Goal: Task Accomplishment & Management: Manage account settings

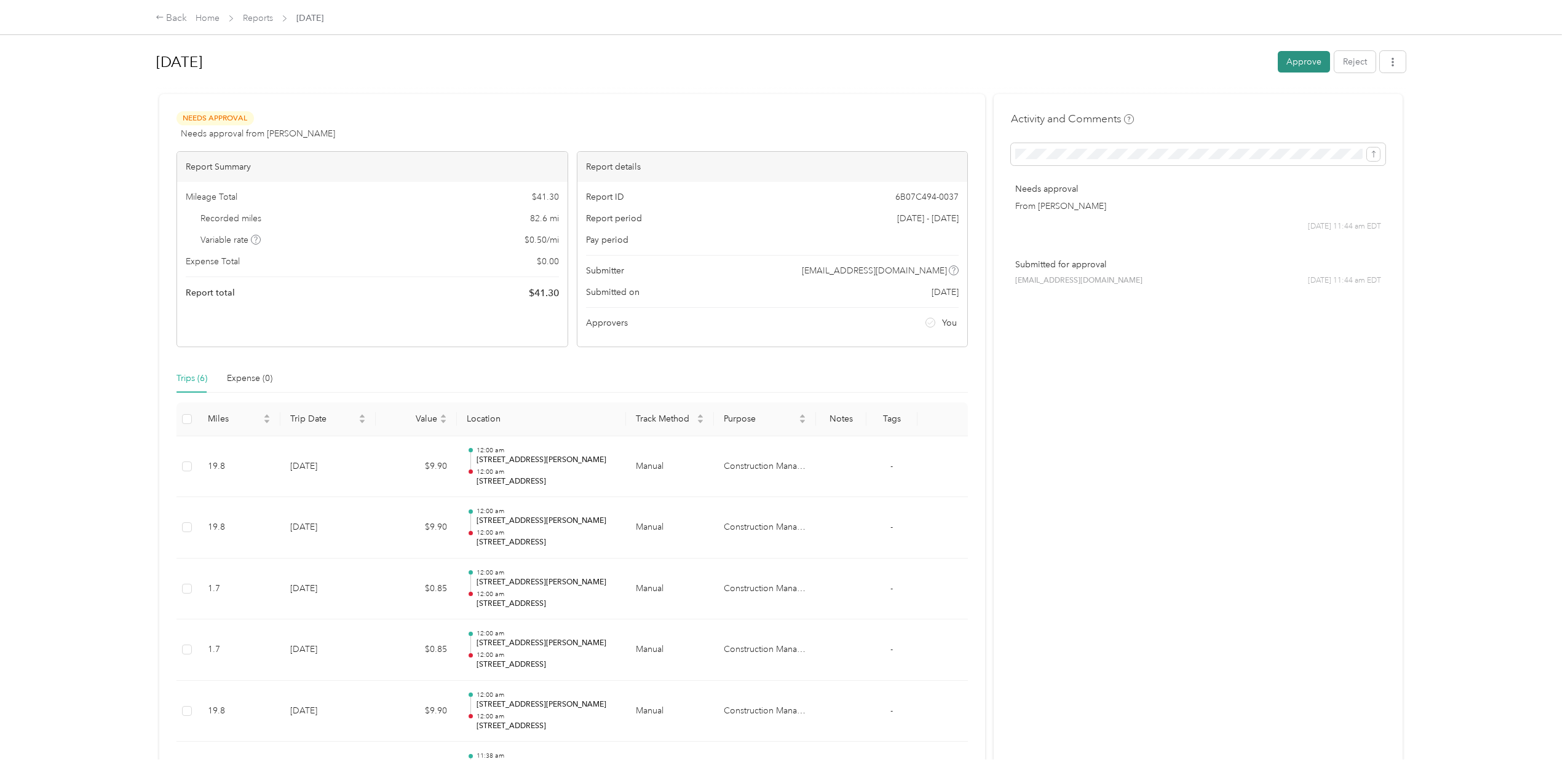
click at [1290, 65] on button "Approve" at bounding box center [1304, 62] width 52 height 22
click at [1216, 68] on button "Mark as paid" at bounding box center [1231, 62] width 67 height 22
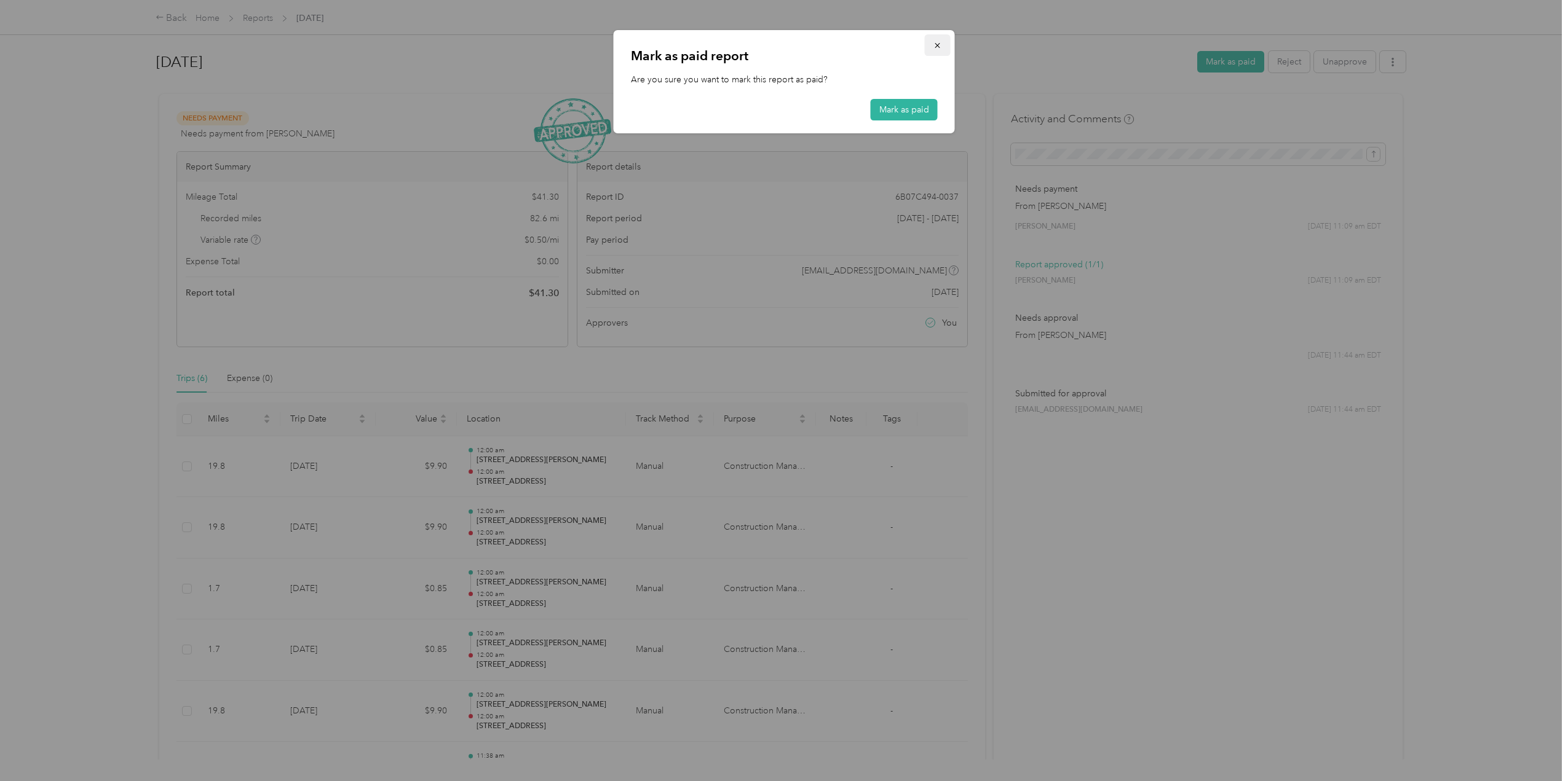
click at [935, 49] on icon "button" at bounding box center [938, 46] width 9 height 9
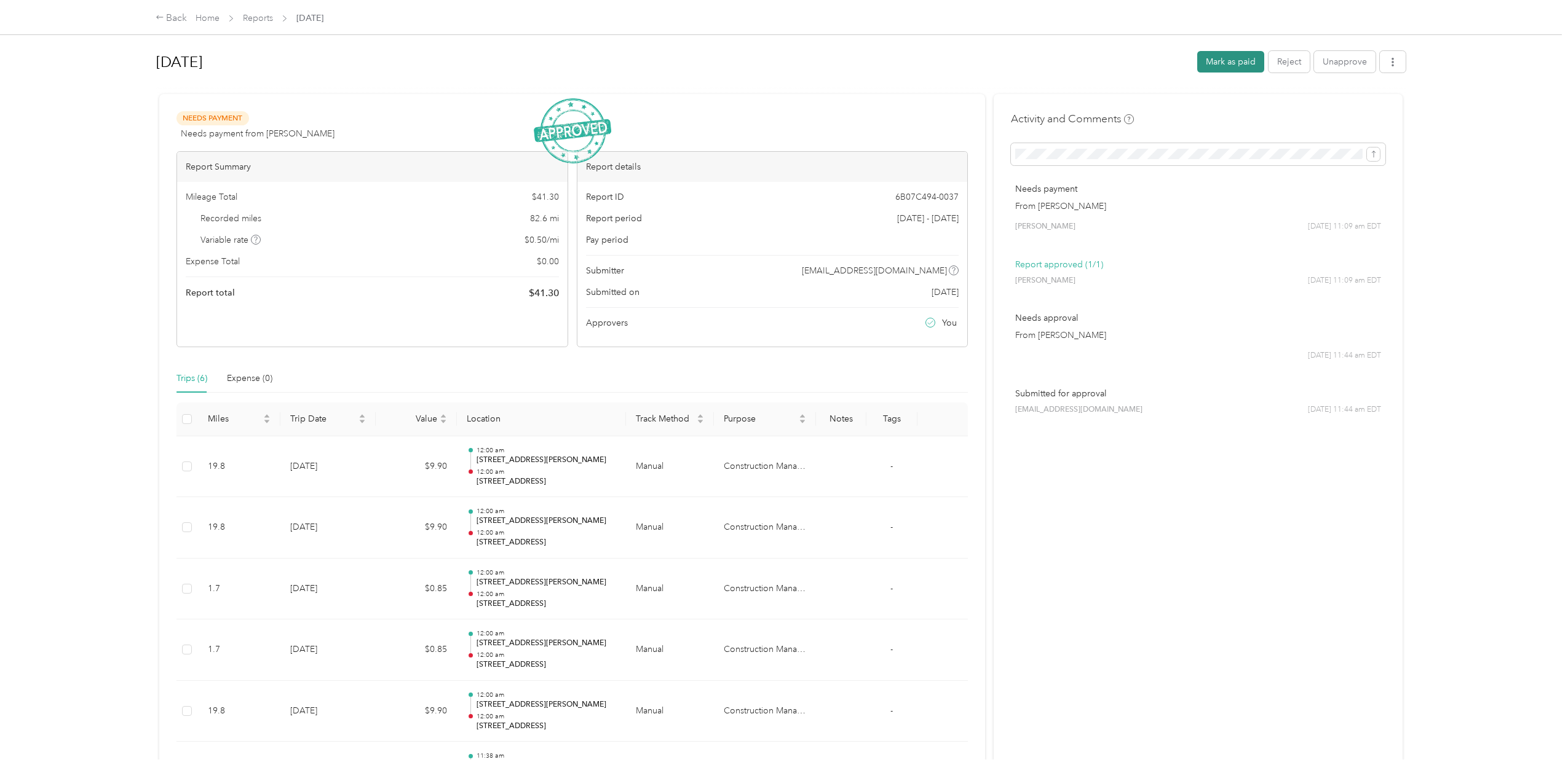
click at [1227, 65] on button "Mark as paid" at bounding box center [1231, 62] width 67 height 22
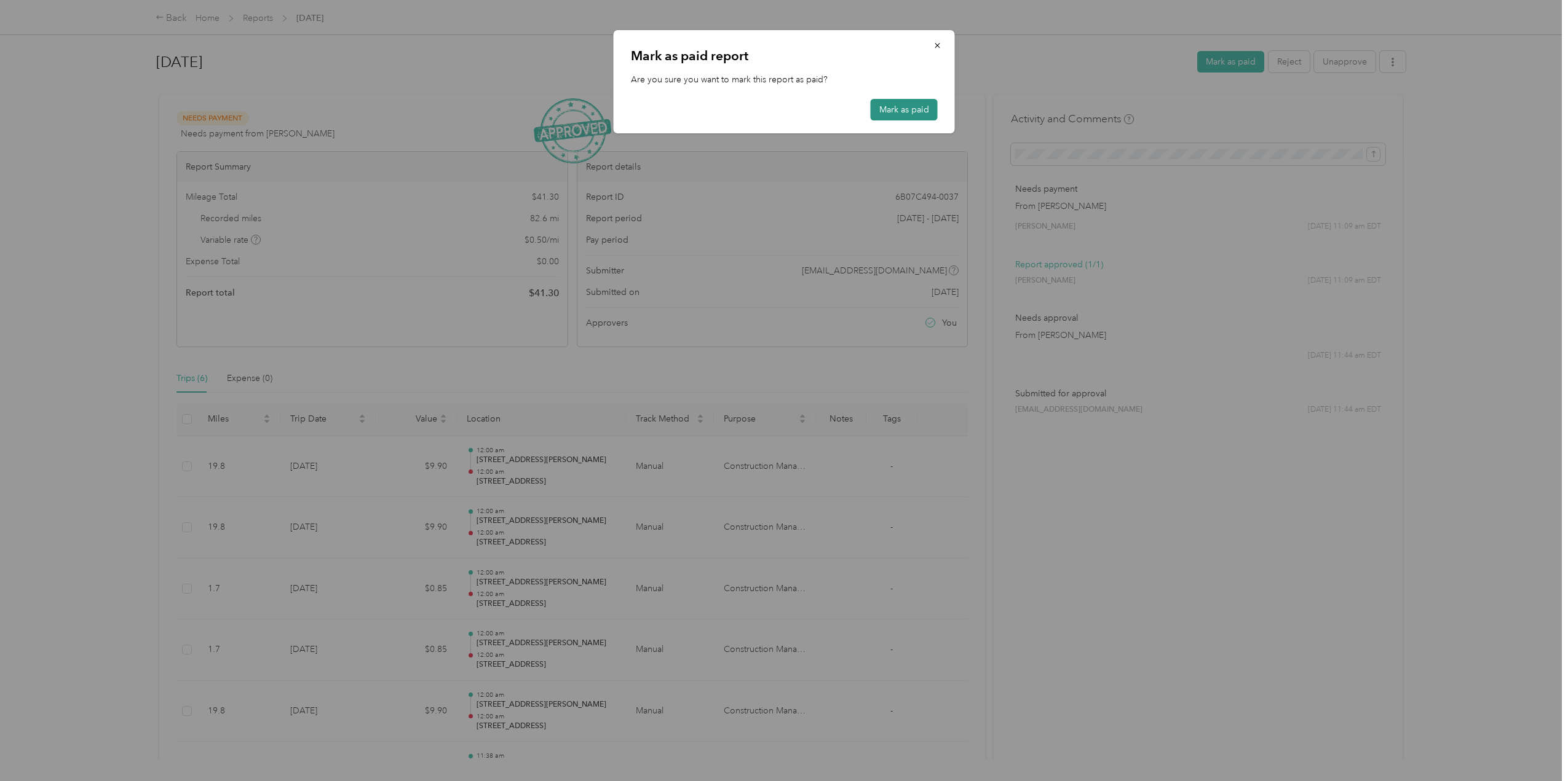
click at [906, 107] on button "Mark as paid" at bounding box center [904, 110] width 67 height 22
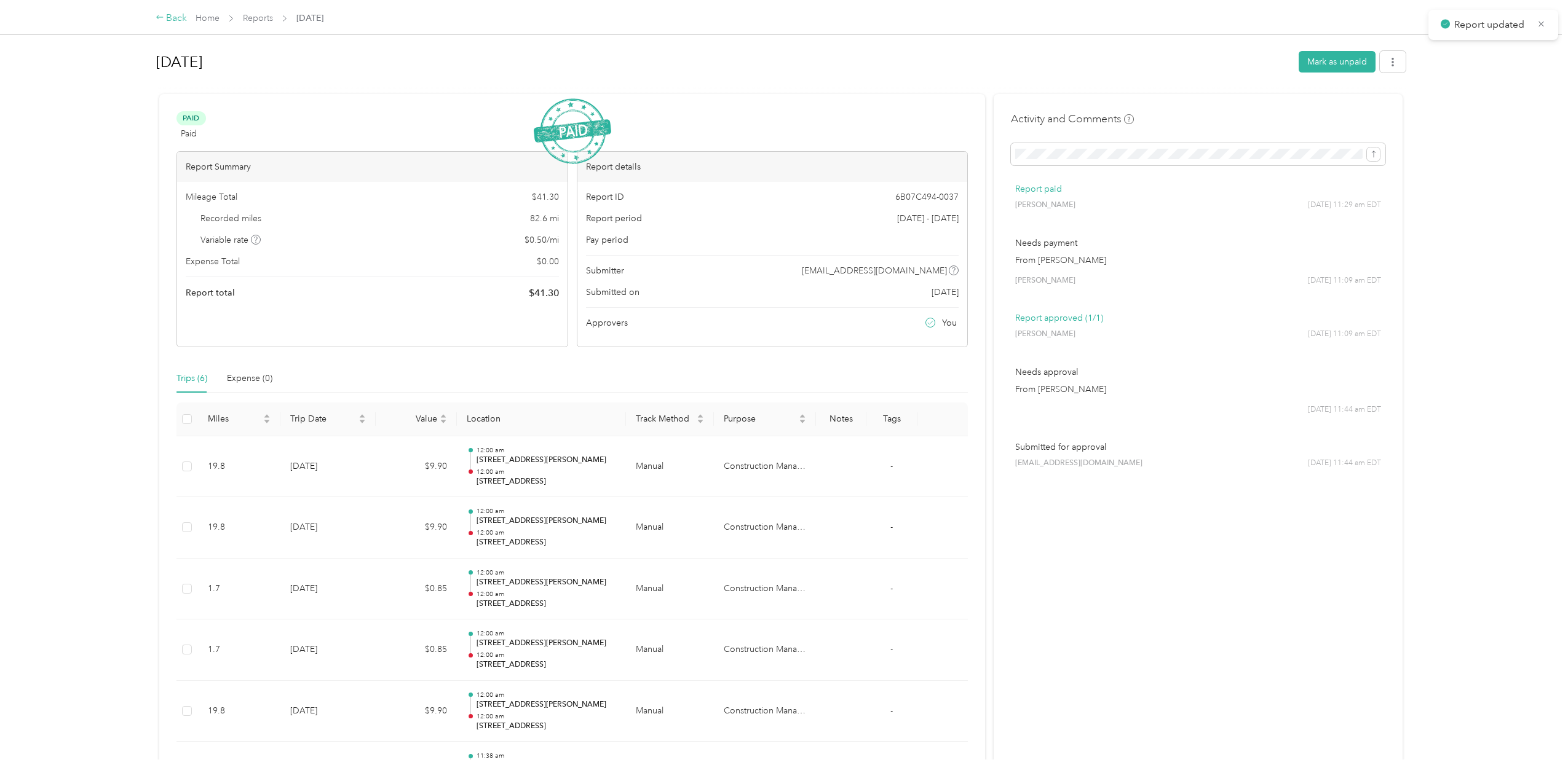
click at [178, 16] on div "Back" at bounding box center [171, 18] width 32 height 15
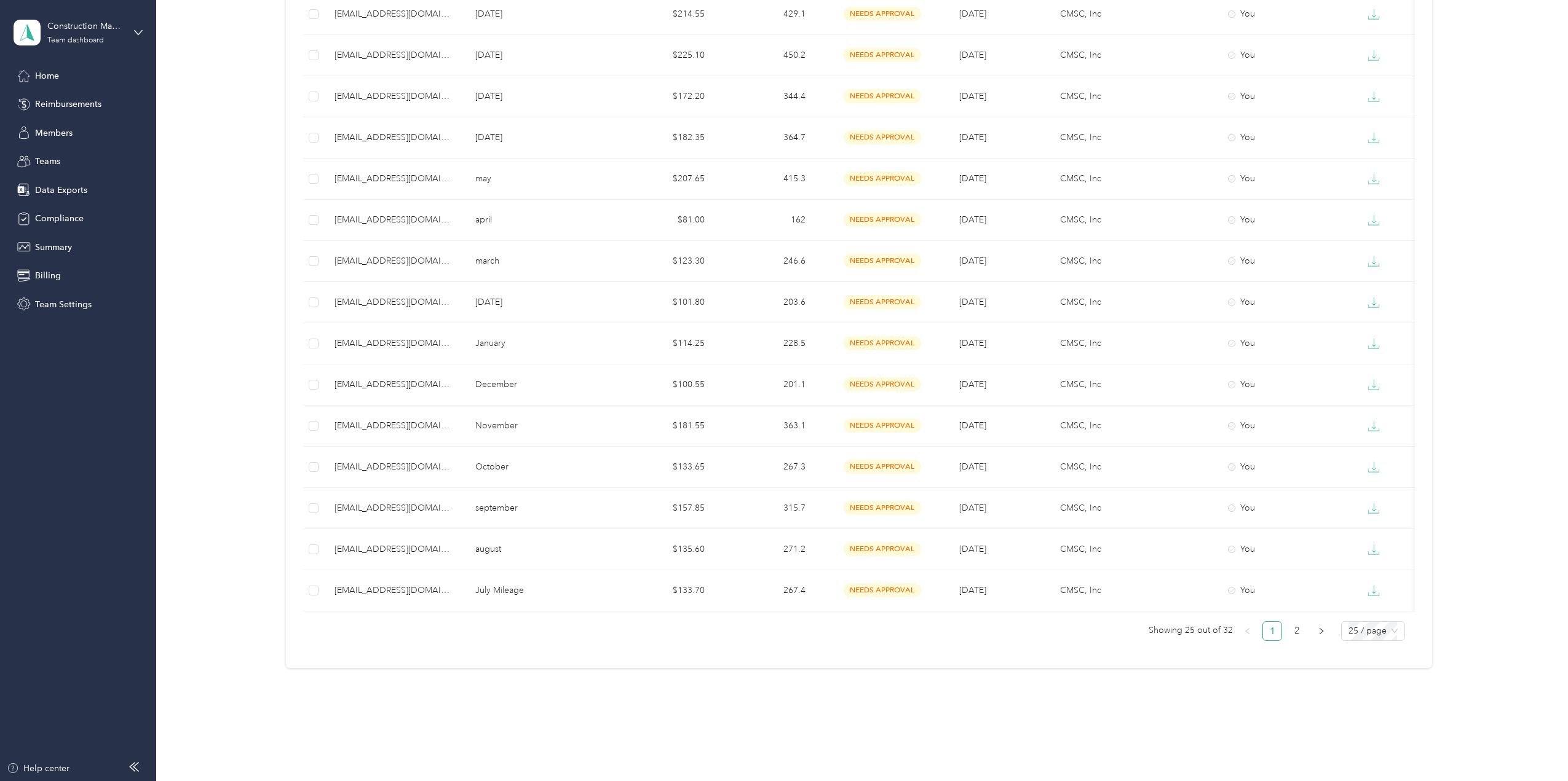
scroll to position [724, 0]
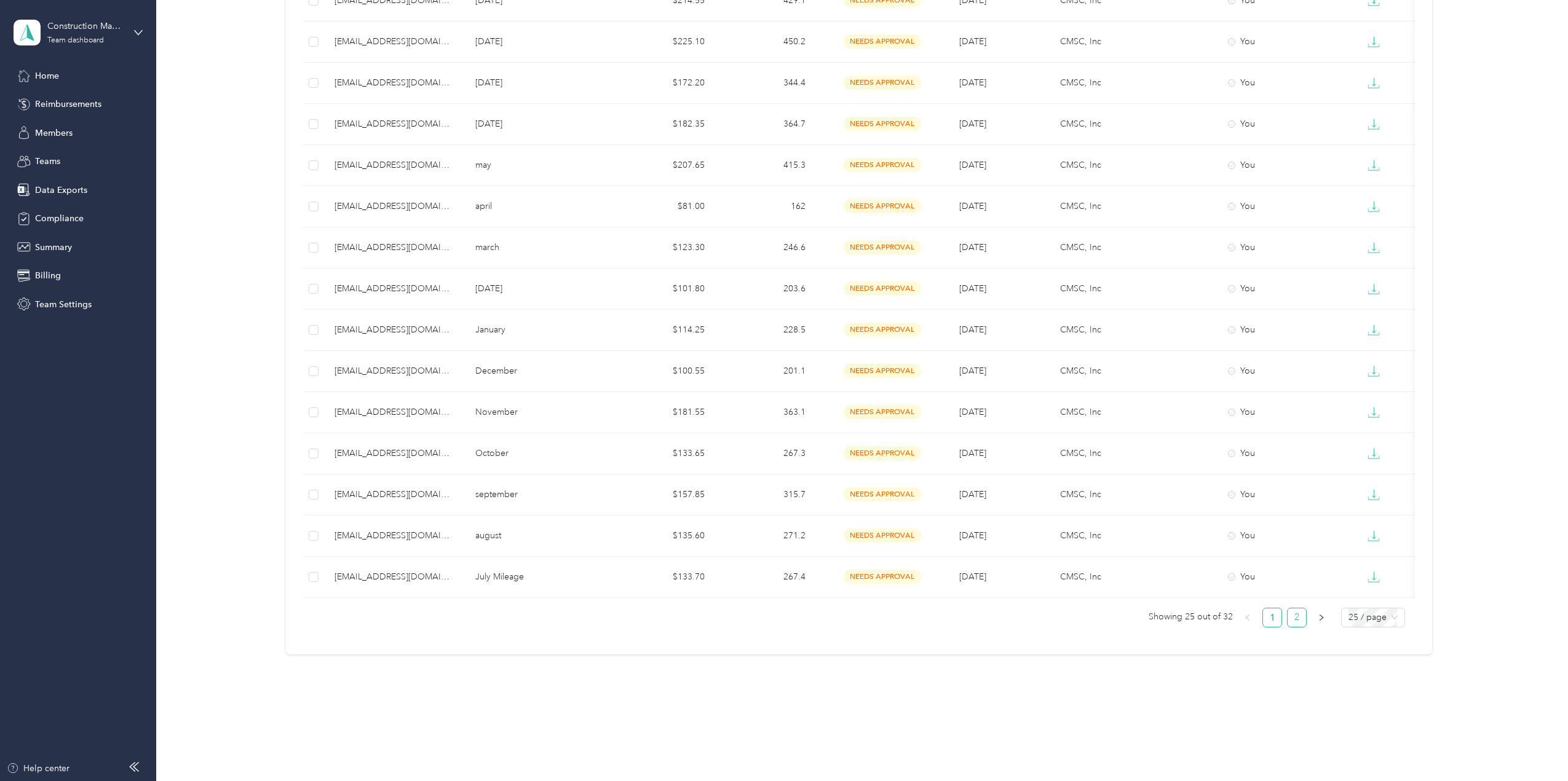
click at [1297, 617] on link "2" at bounding box center [1296, 617] width 18 height 18
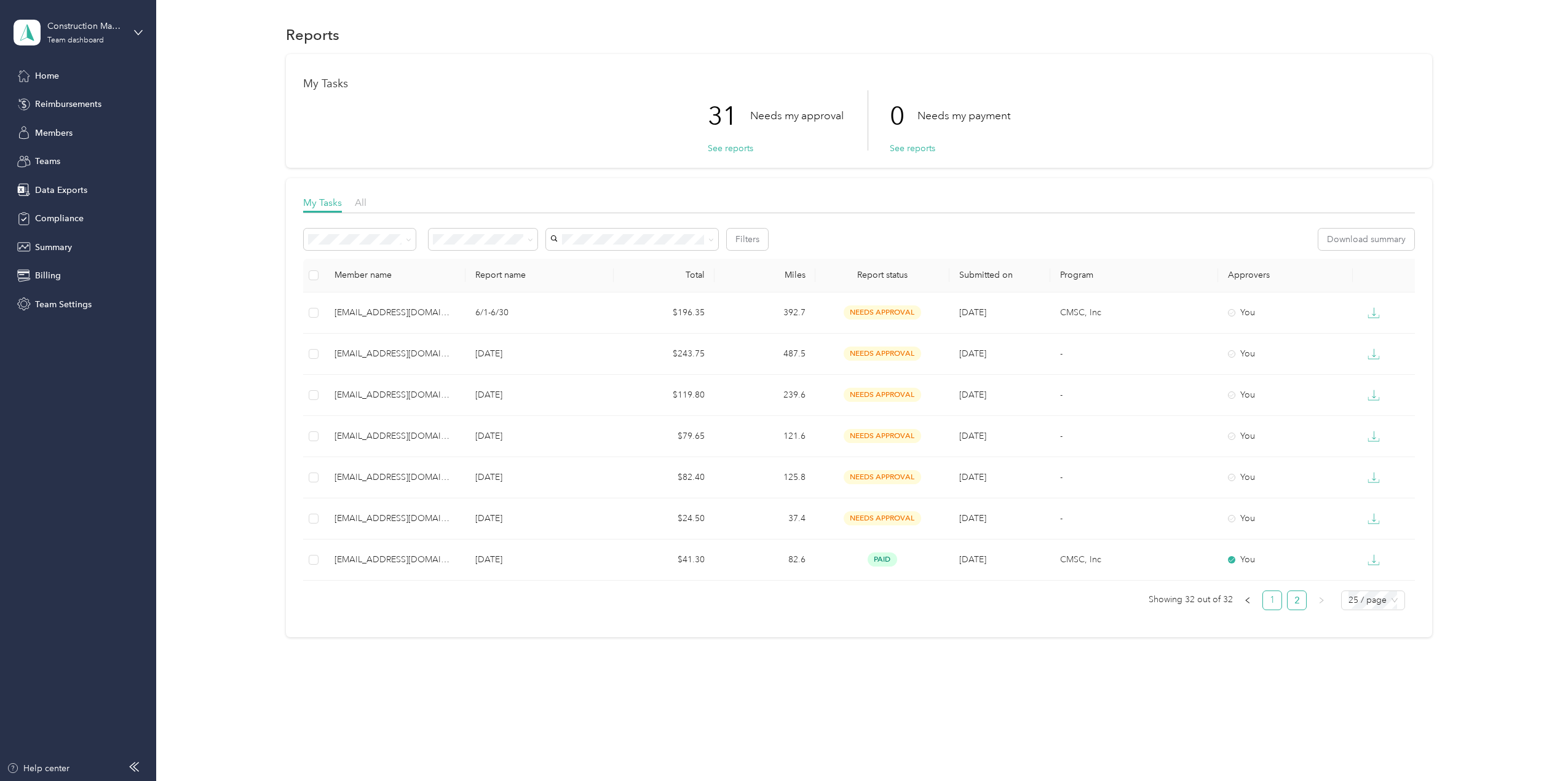
click at [1282, 597] on link "1" at bounding box center [1272, 600] width 18 height 18
